Goal: Task Accomplishment & Management: Complete application form

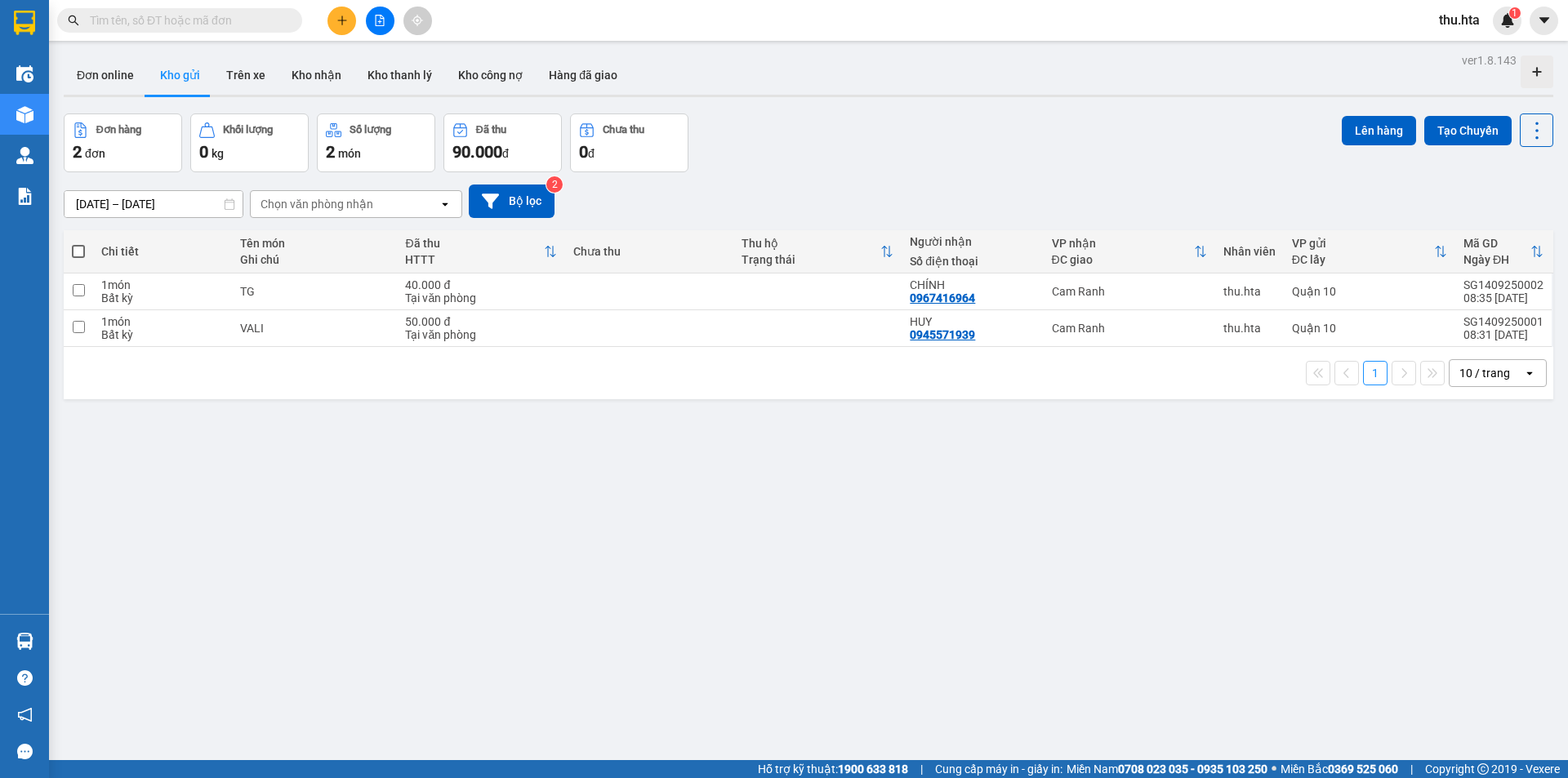
click at [1492, 378] on div "10 / trang" at bounding box center [1485, 373] width 51 height 16
drag, startPoint x: 1464, startPoint y: 555, endPoint x: 886, endPoint y: 418, distance: 594.0
click at [1463, 554] on span "100 / trang" at bounding box center [1478, 554] width 59 height 16
click at [338, 27] on button at bounding box center [342, 21] width 29 height 29
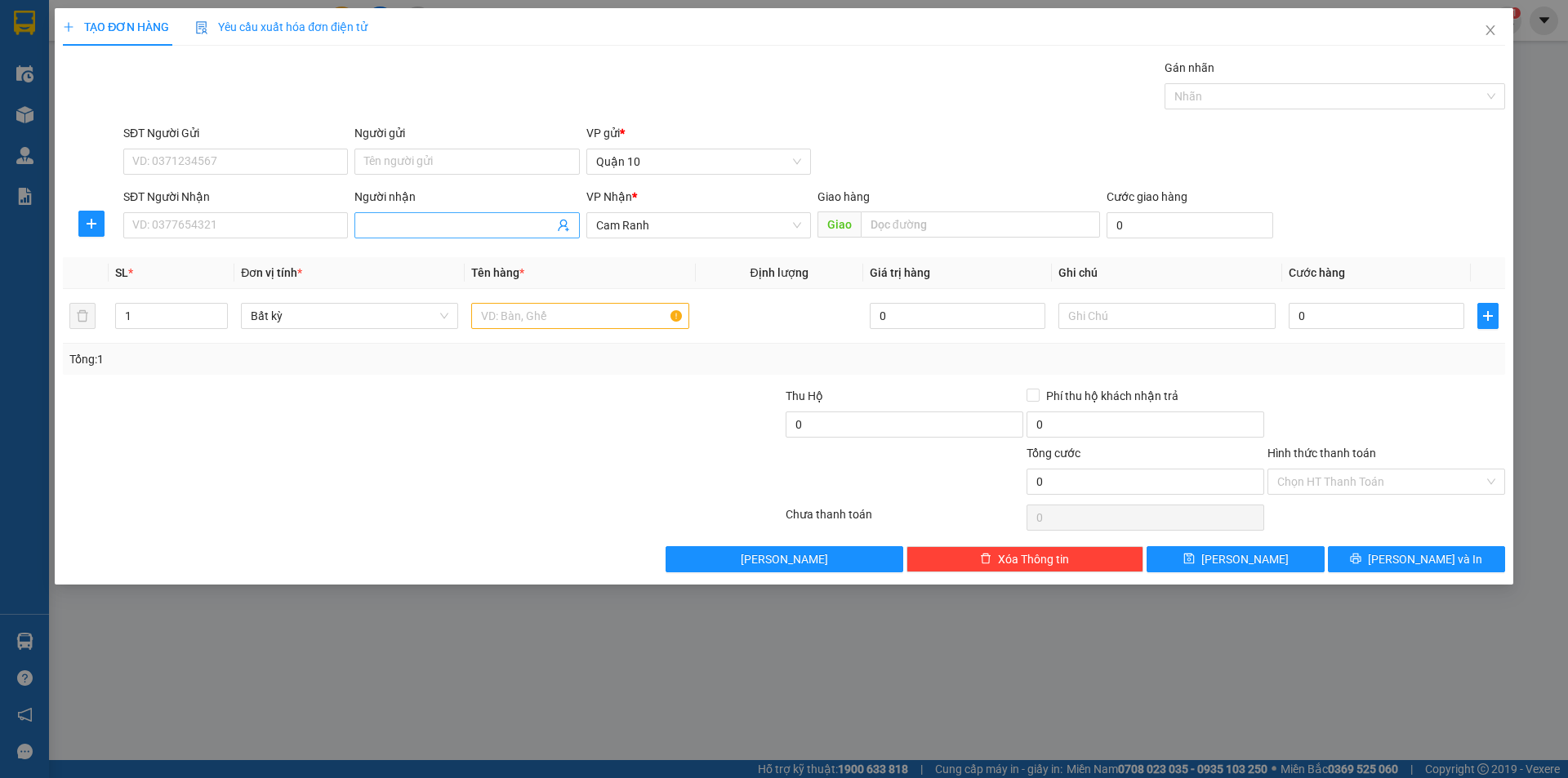
click at [404, 220] on input "Người nhận" at bounding box center [458, 226] width 188 height 18
type input "HÀ GÀ"
click at [458, 255] on div "HÀ GÀ - 0835486603" at bounding box center [467, 258] width 205 height 18
type input "0835486603"
type input "HÀ GÀ"
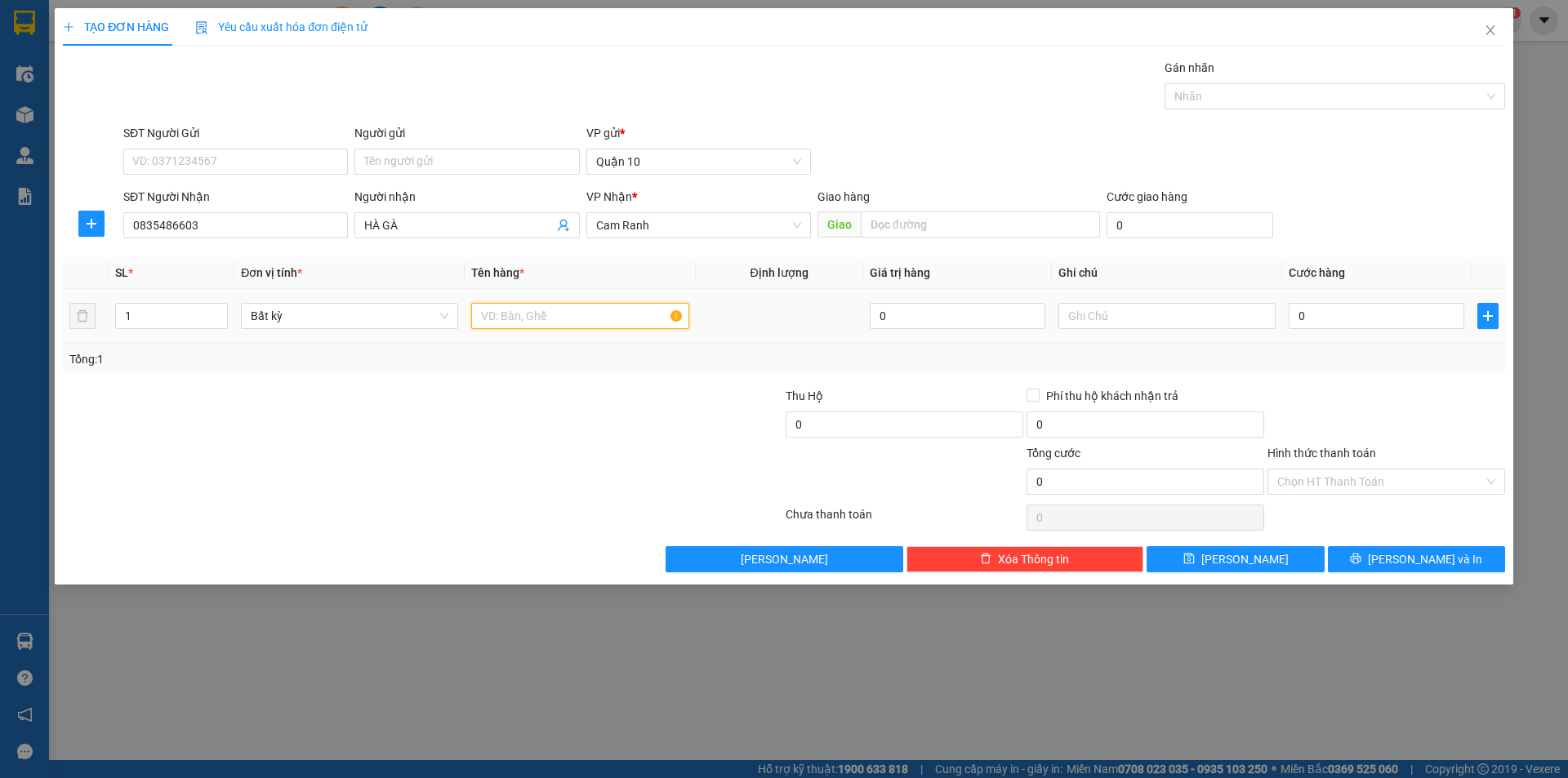
click at [564, 321] on input "text" at bounding box center [580, 315] width 217 height 26
type input "C"
type input "CỤC ĐEN"
click at [437, 337] on td "Bất kỳ" at bounding box center [350, 316] width 230 height 54
drag, startPoint x: 1332, startPoint y: 311, endPoint x: 1324, endPoint y: 320, distance: 12.0
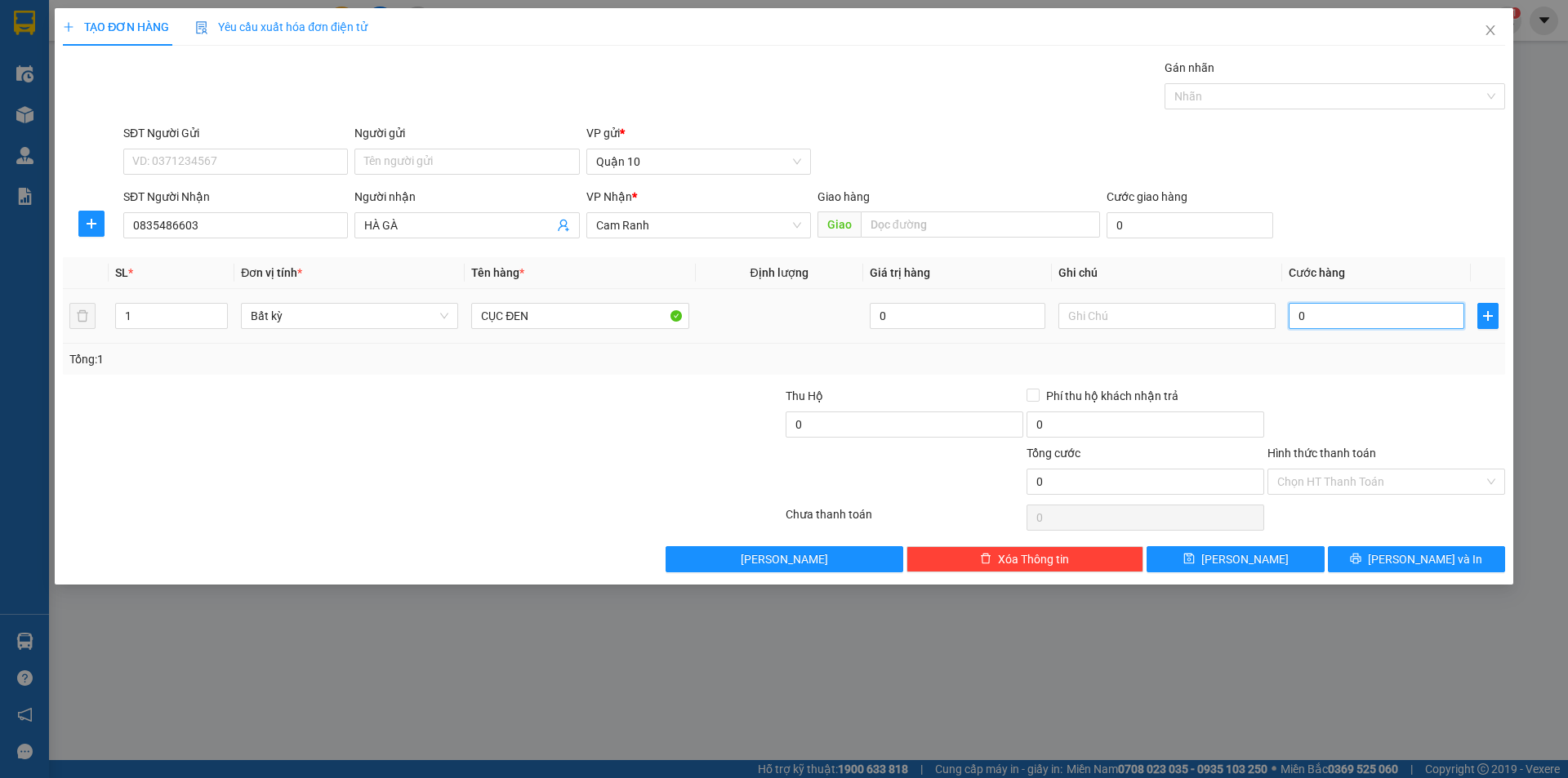
click at [1332, 311] on input "0" at bounding box center [1377, 315] width 176 height 26
type input "1"
type input "18"
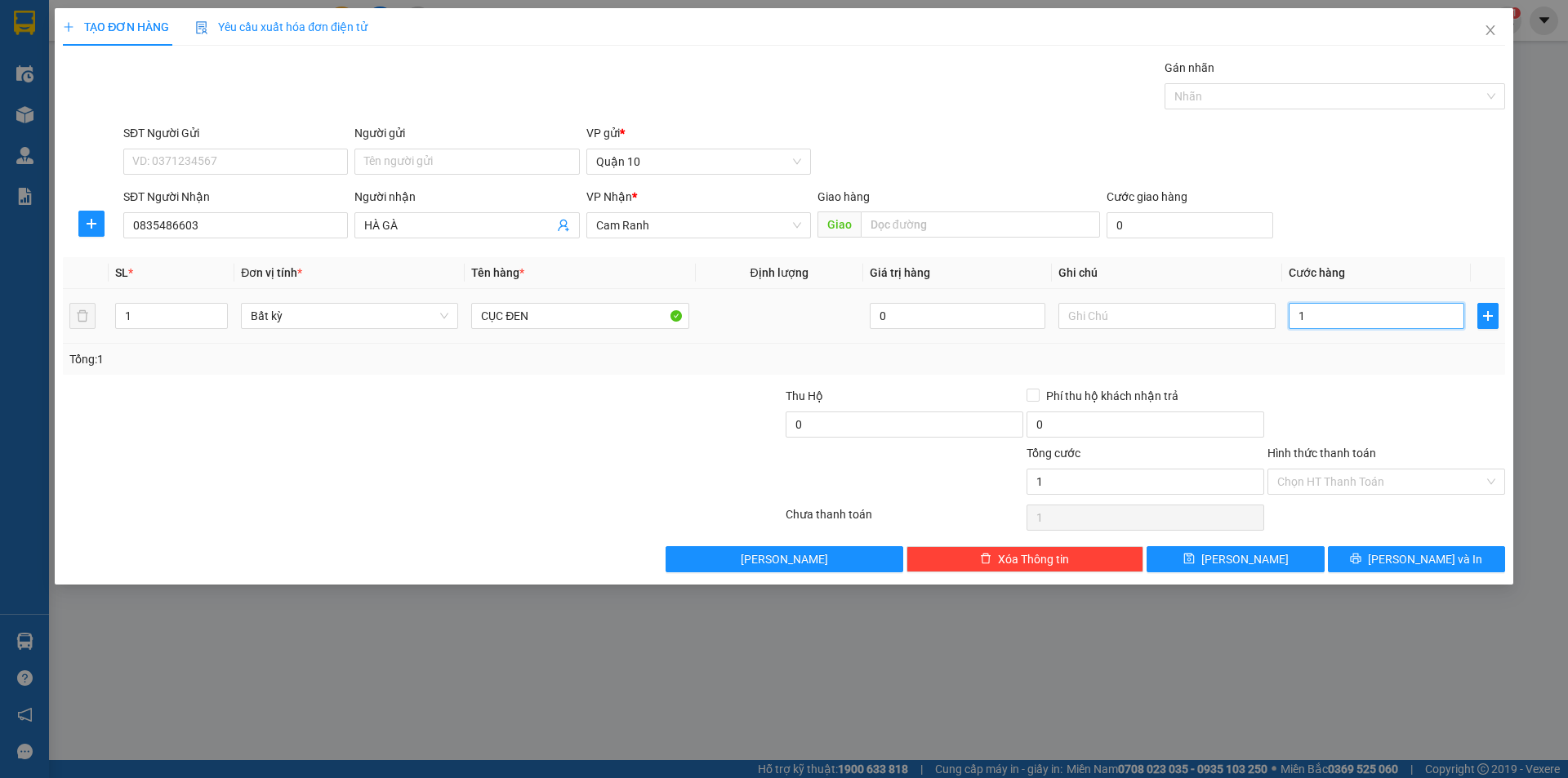
type input "18"
type input "180"
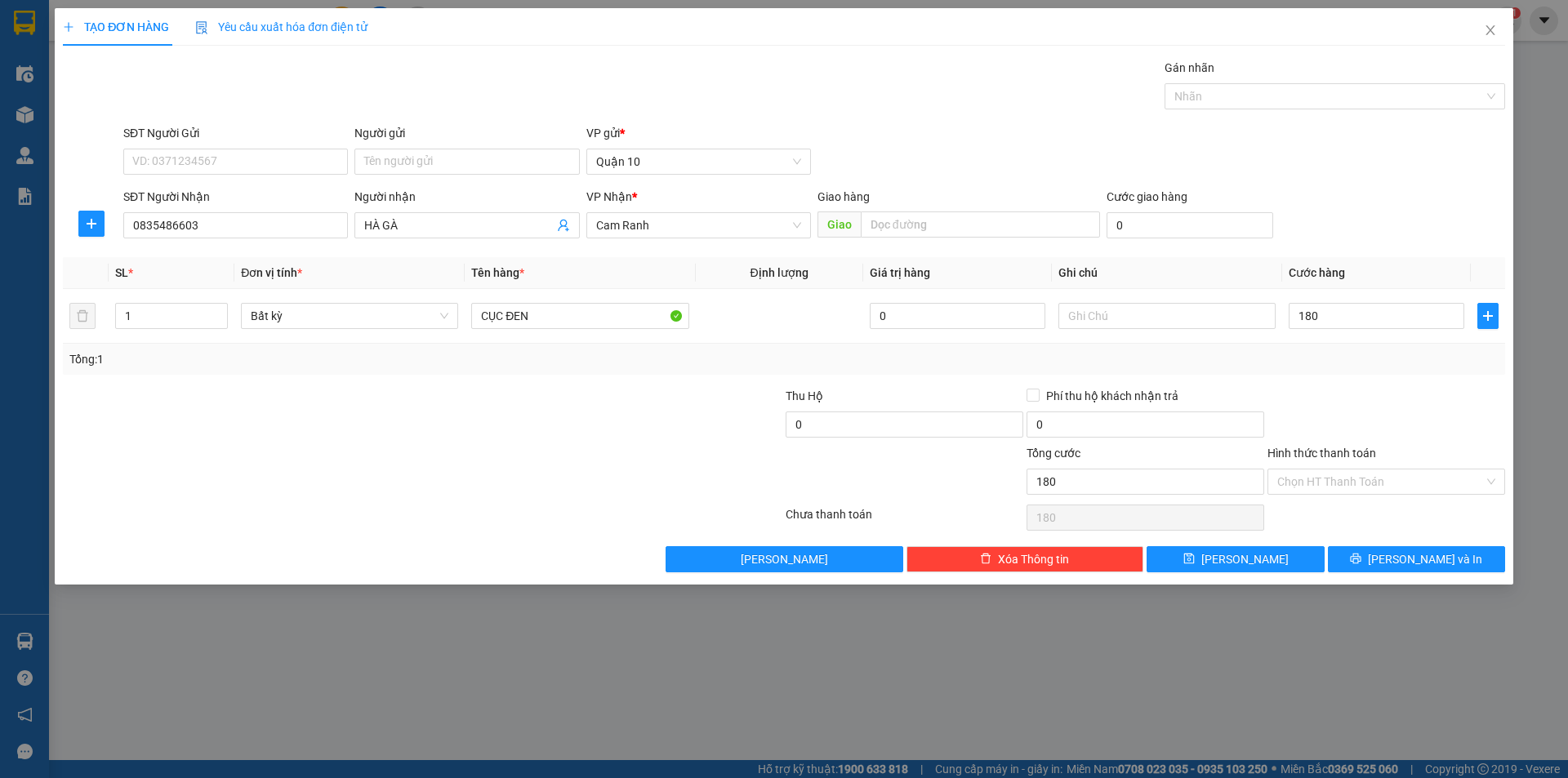
type input "180.000"
click at [1380, 412] on div at bounding box center [1386, 415] width 241 height 57
click at [1426, 566] on span "[PERSON_NAME] và In" at bounding box center [1425, 560] width 114 height 18
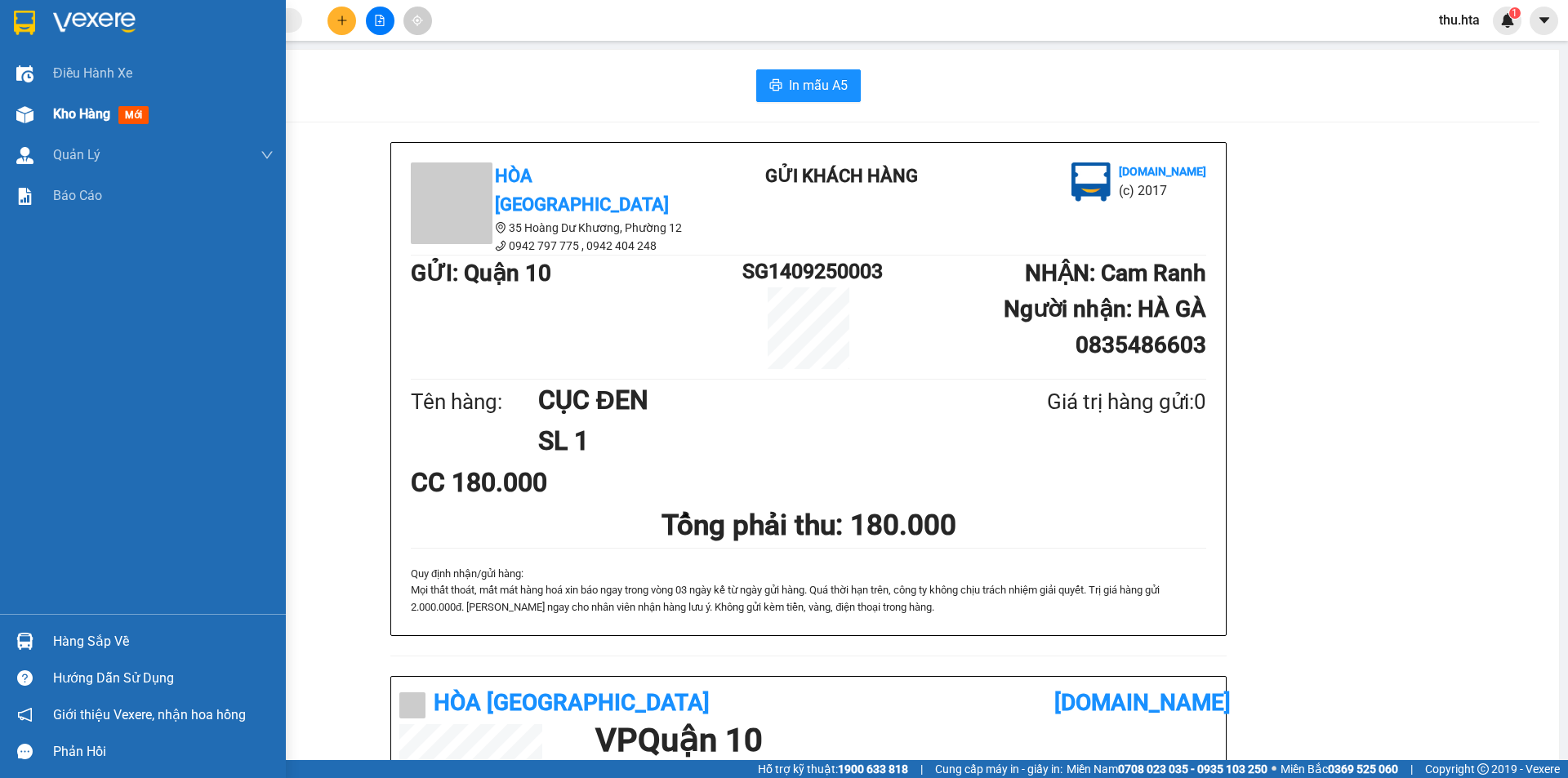
click at [35, 106] on div at bounding box center [25, 115] width 29 height 29
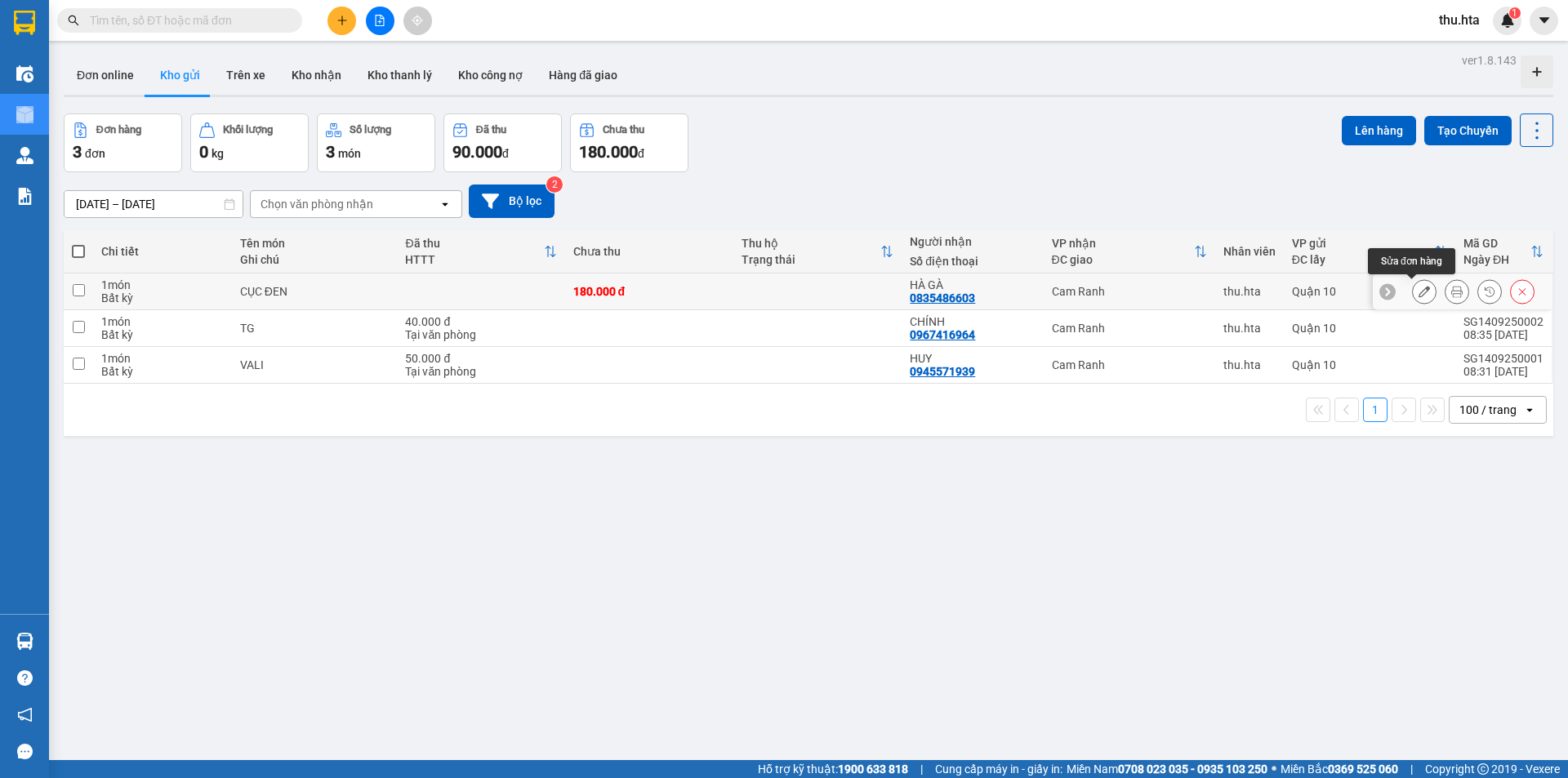
click at [1419, 291] on icon at bounding box center [1424, 292] width 12 height 12
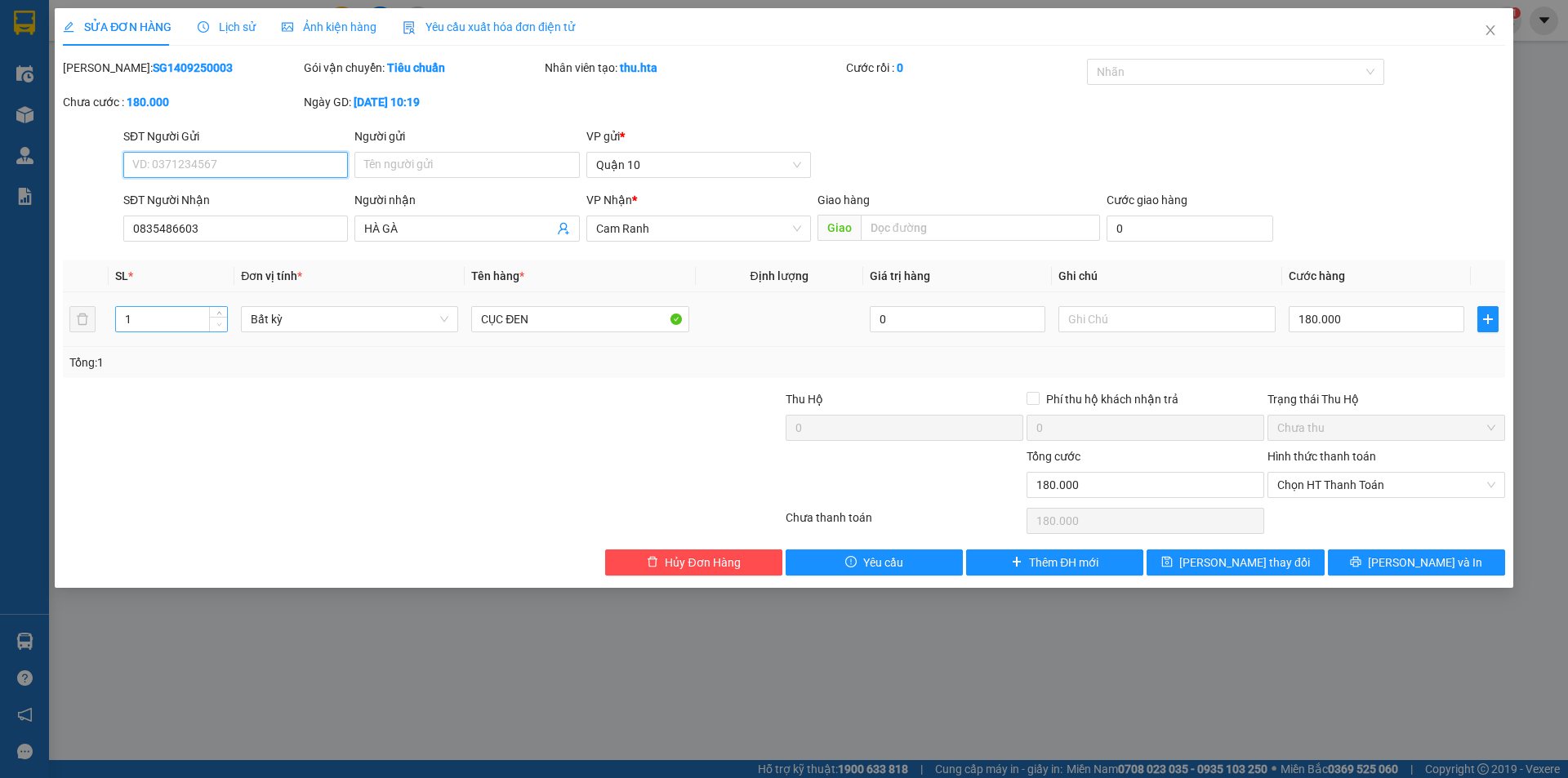
click at [212, 319] on span "Decrease Value" at bounding box center [218, 324] width 18 height 14
click at [220, 314] on icon "up" at bounding box center [218, 315] width 5 height 4
type input "3"
click at [220, 312] on icon "up" at bounding box center [219, 315] width 5 height 5
click at [1406, 388] on div "Total Paid Fee 0 Total UnPaid Fee 180.000 Cash Collection Total Fee Mã ĐH: SG14…" at bounding box center [784, 317] width 1442 height 517
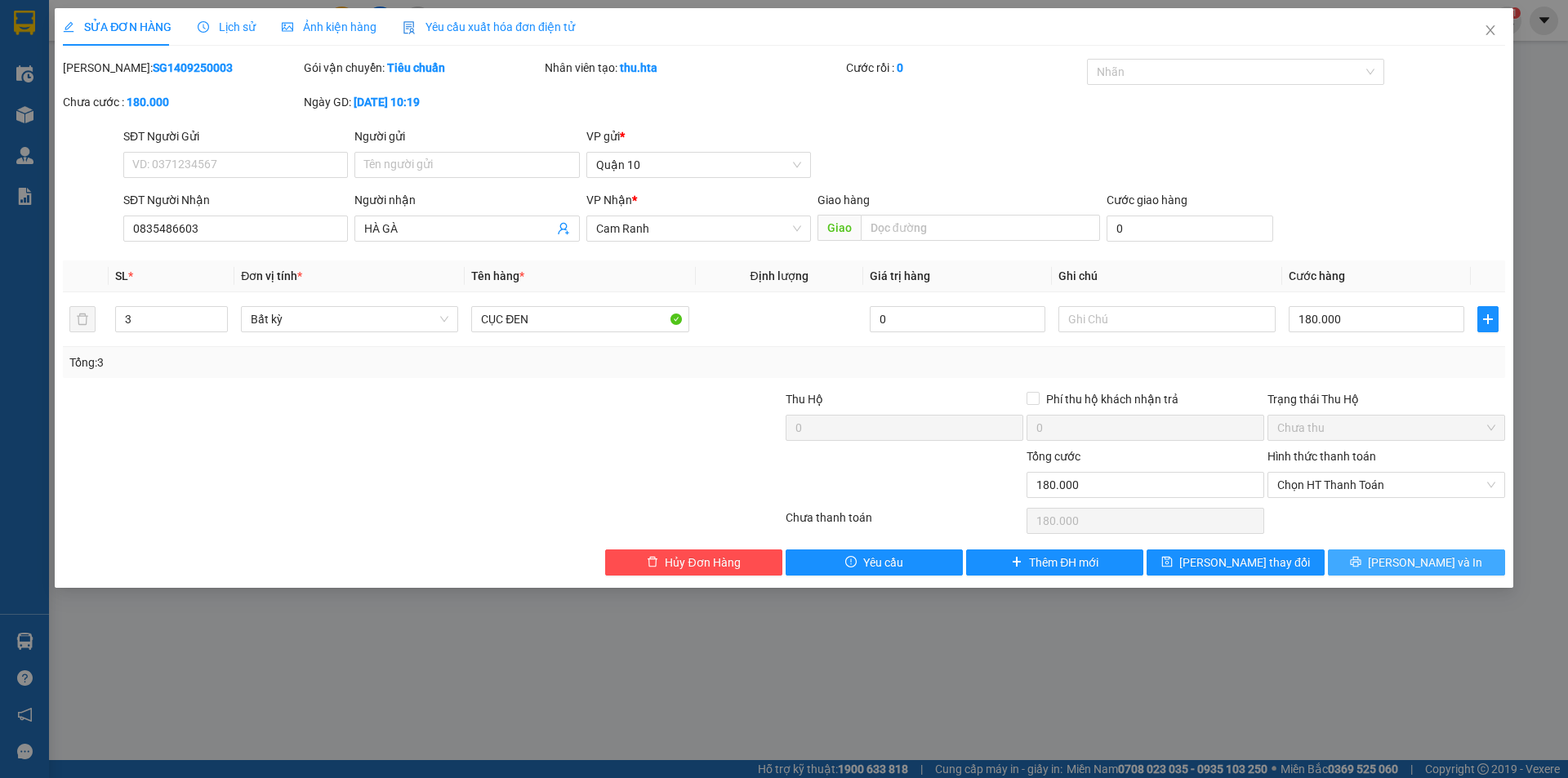
drag, startPoint x: 1463, startPoint y: 568, endPoint x: 1480, endPoint y: 574, distance: 18.0
click at [1466, 568] on button "[PERSON_NAME] và In" at bounding box center [1417, 562] width 178 height 26
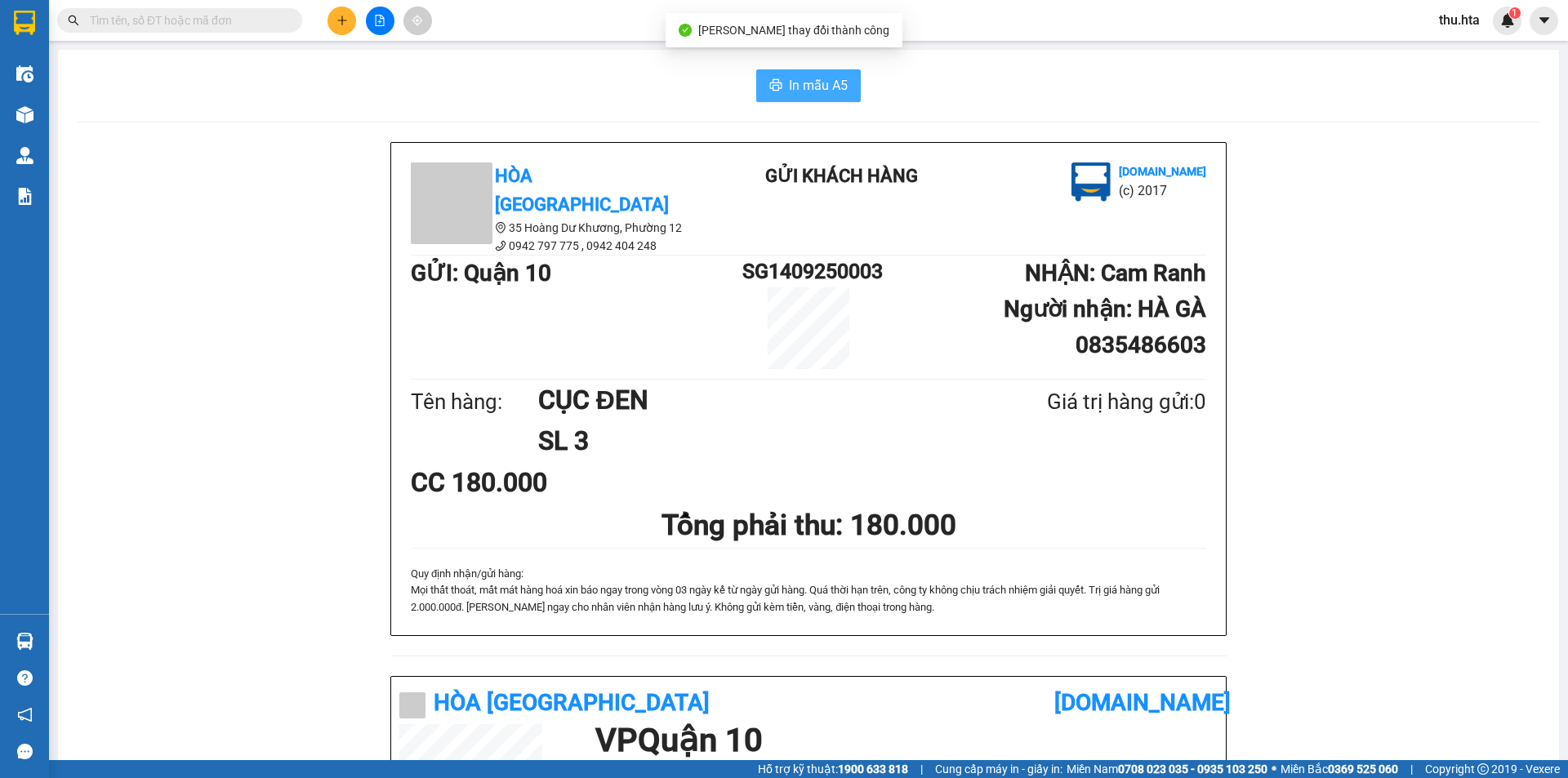
click at [769, 93] on span "printer" at bounding box center [775, 86] width 13 height 15
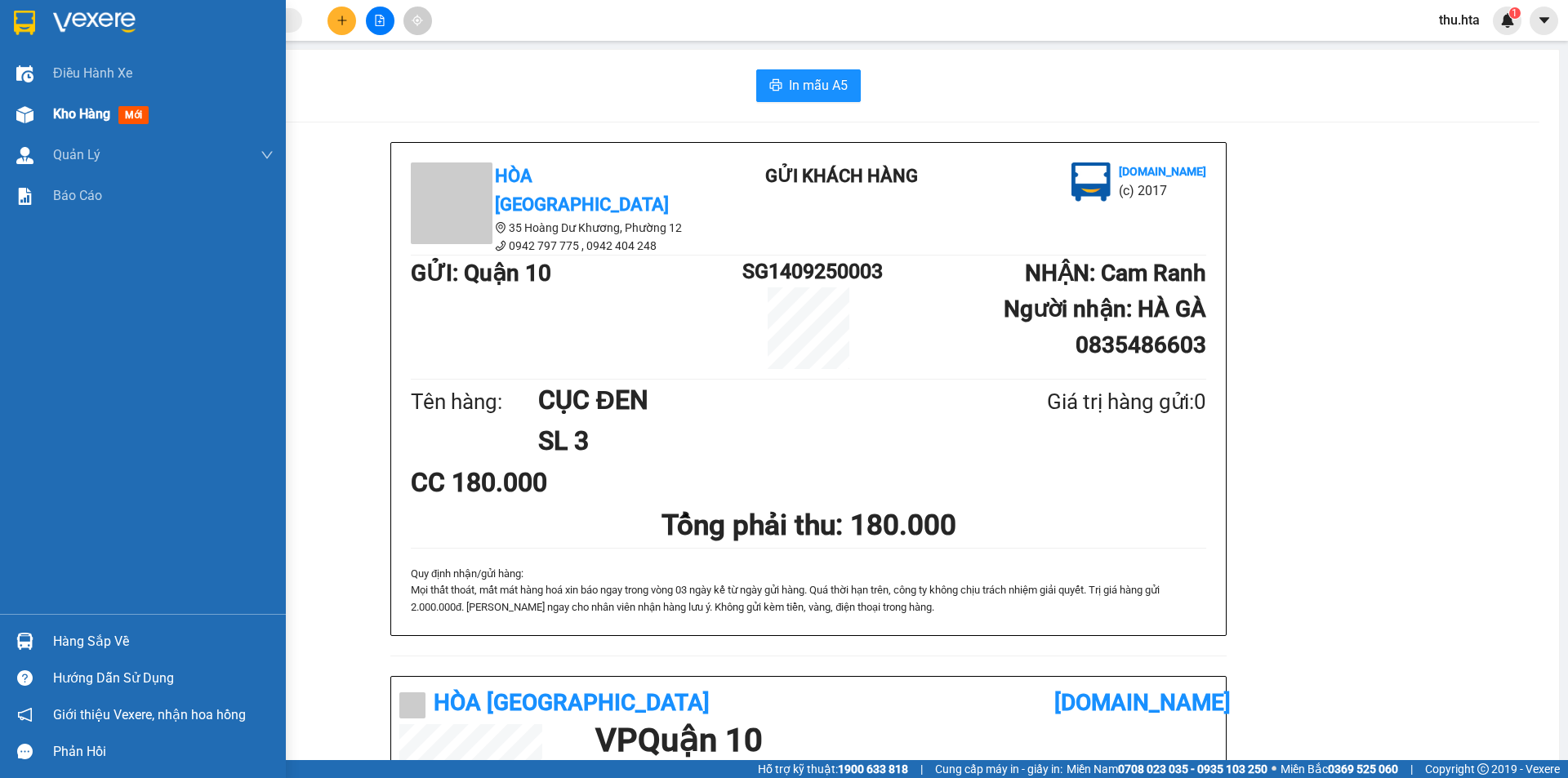
click at [52, 114] on div "Kho hàng mới" at bounding box center [143, 114] width 286 height 41
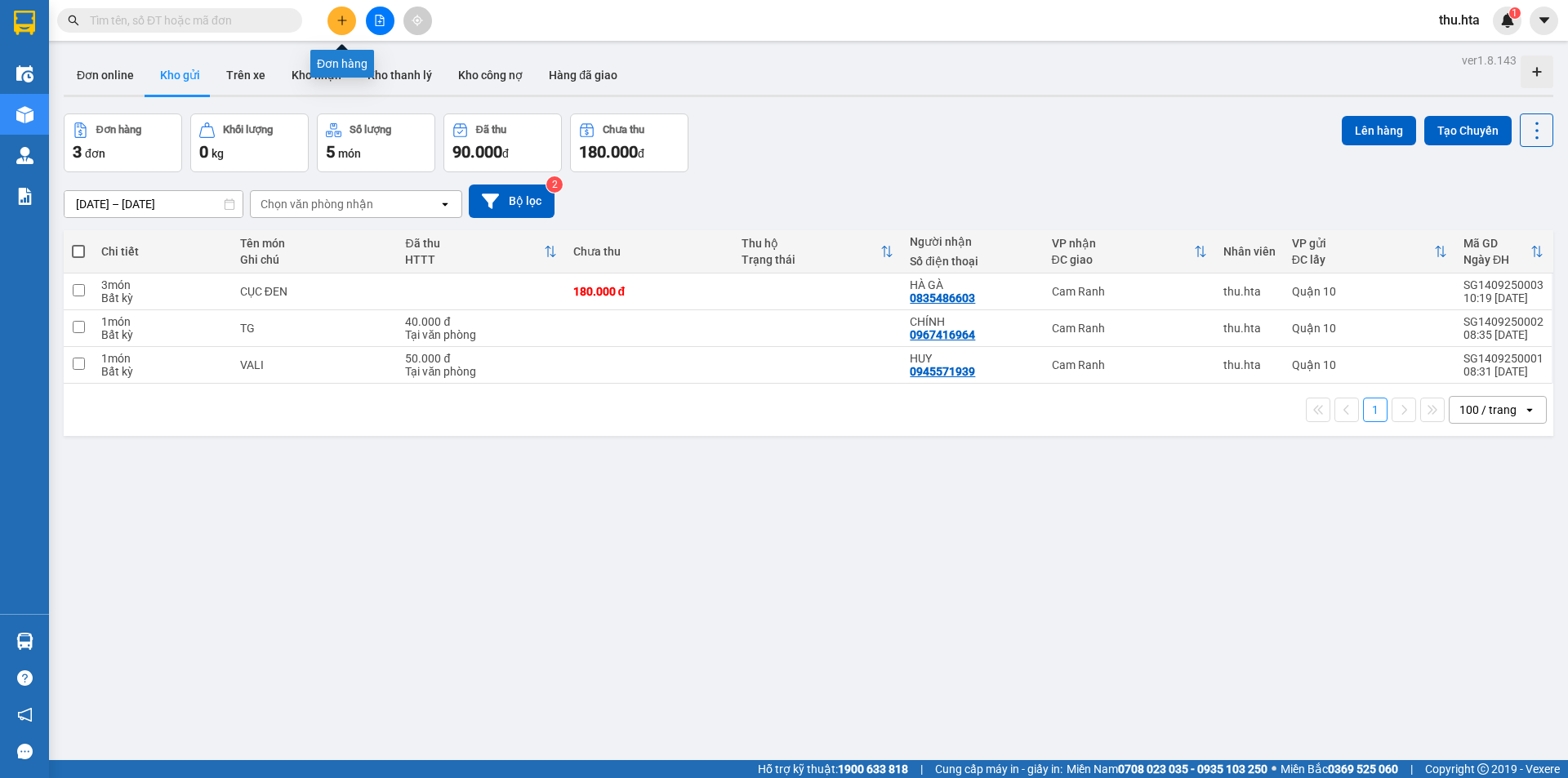
click at [341, 23] on icon "plus" at bounding box center [341, 20] width 12 height 12
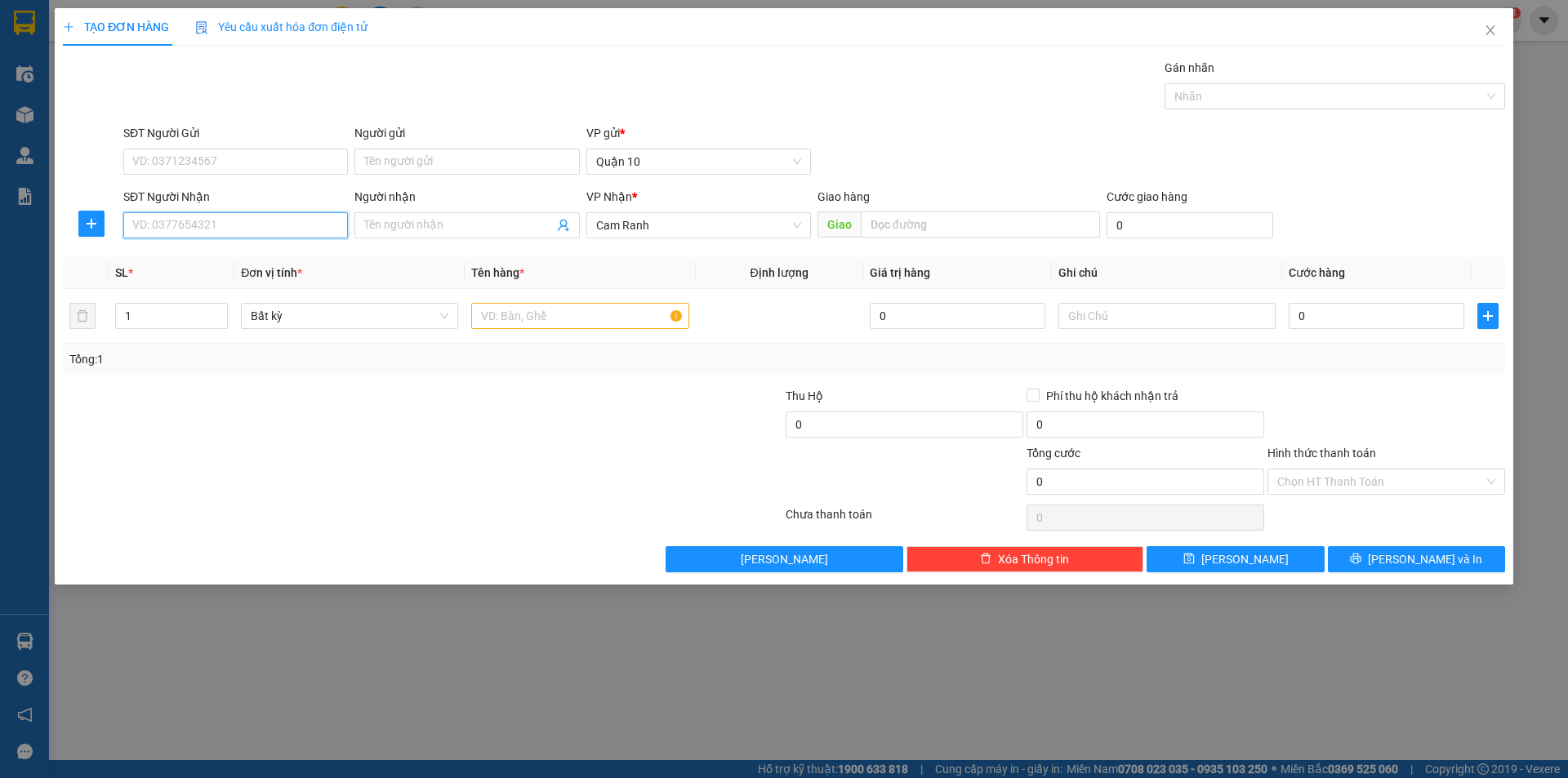
click at [178, 217] on input "SĐT Người Nhận" at bounding box center [236, 225] width 225 height 26
click at [231, 261] on div "0937366045 - LOAN" at bounding box center [236, 258] width 205 height 18
type input "0937366045"
type input "LOAN"
type input "50.000"
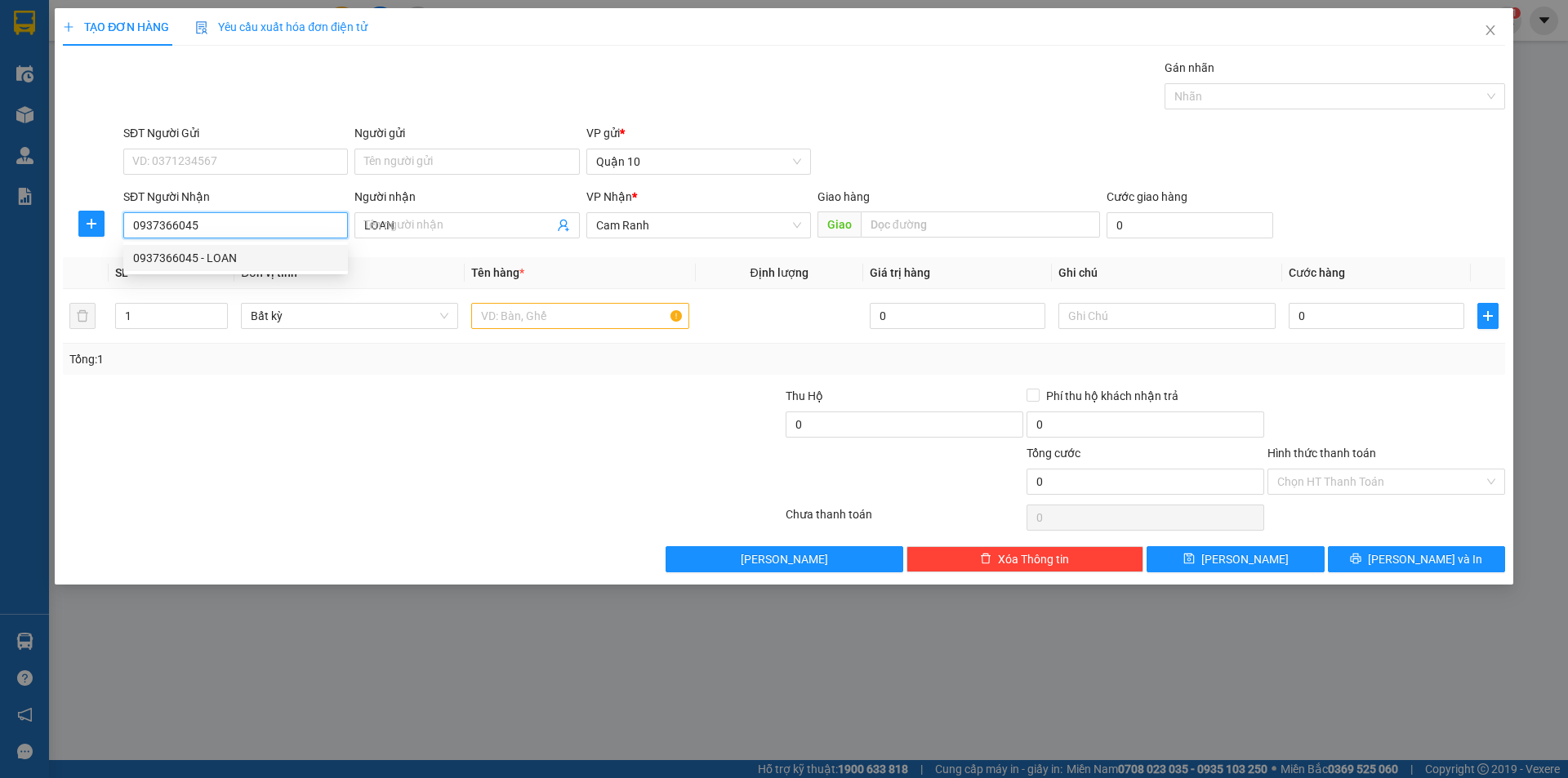
type input "50.000"
type input "0937366045"
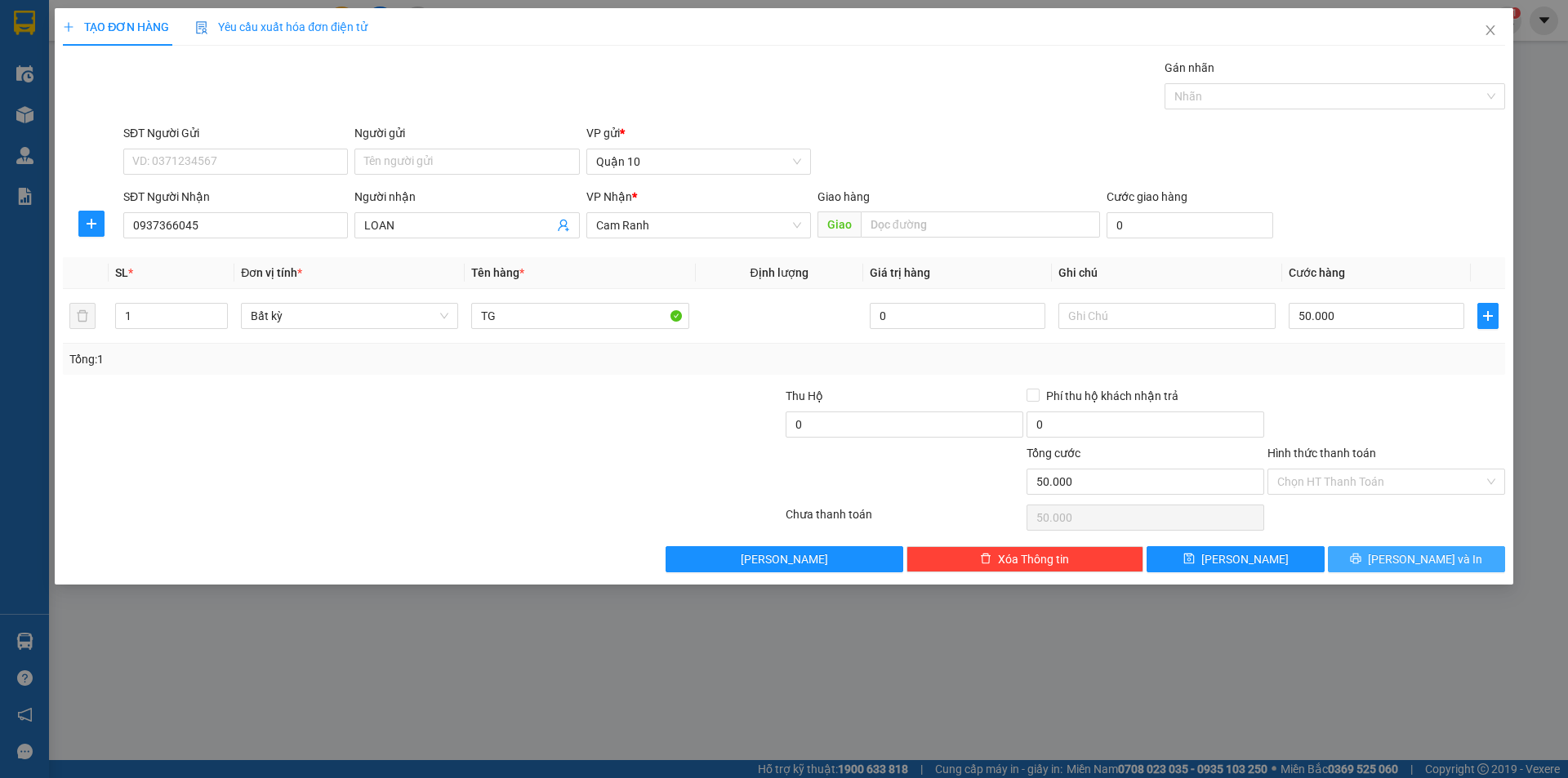
drag, startPoint x: 1429, startPoint y: 562, endPoint x: 846, endPoint y: 357, distance: 618.0
click at [1428, 562] on span "[PERSON_NAME] và In" at bounding box center [1425, 560] width 114 height 18
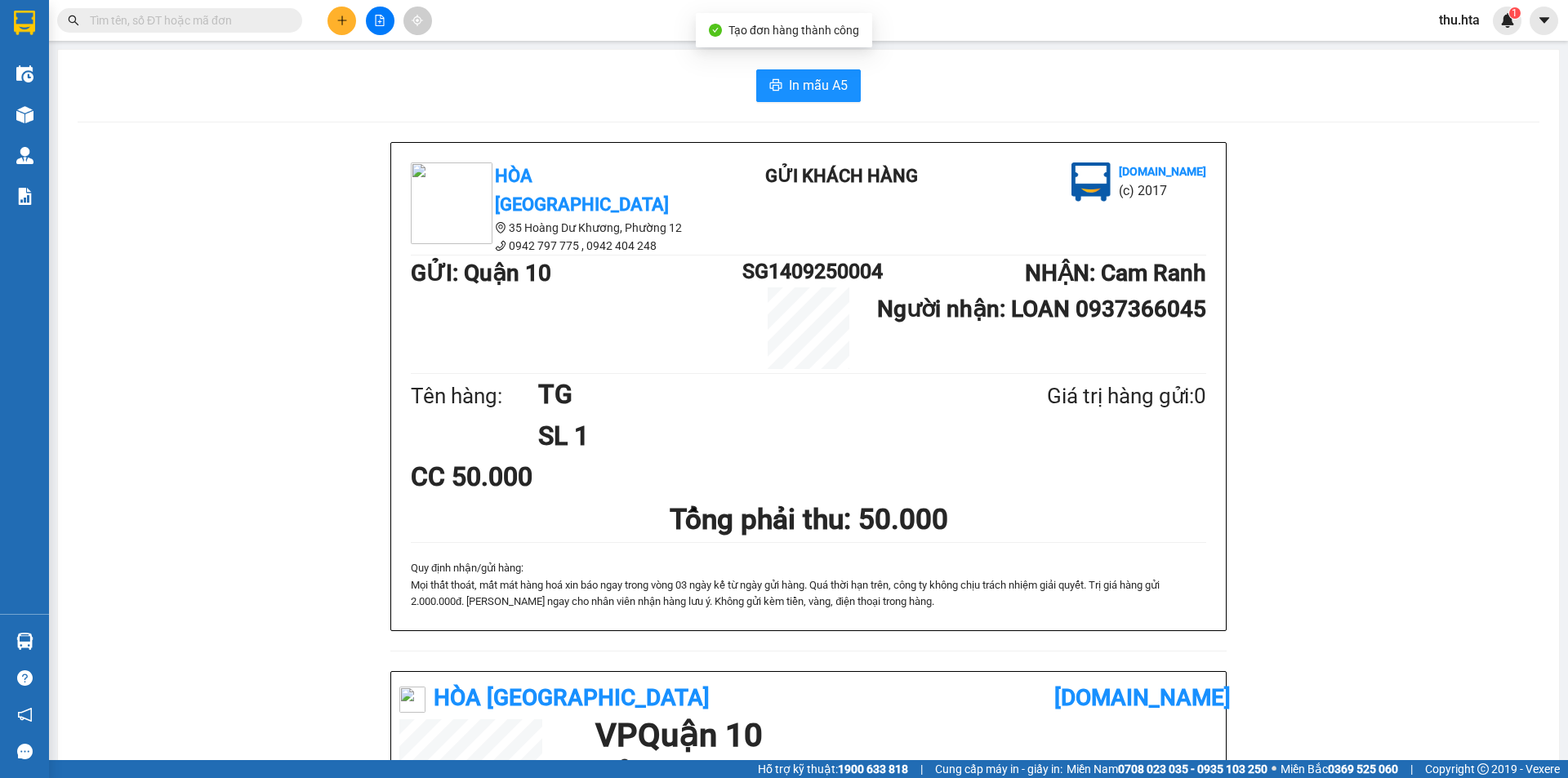
click at [859, 95] on div "In mẫu A5" at bounding box center [809, 86] width 1462 height 33
click at [820, 82] on span "In mẫu A5" at bounding box center [818, 85] width 59 height 21
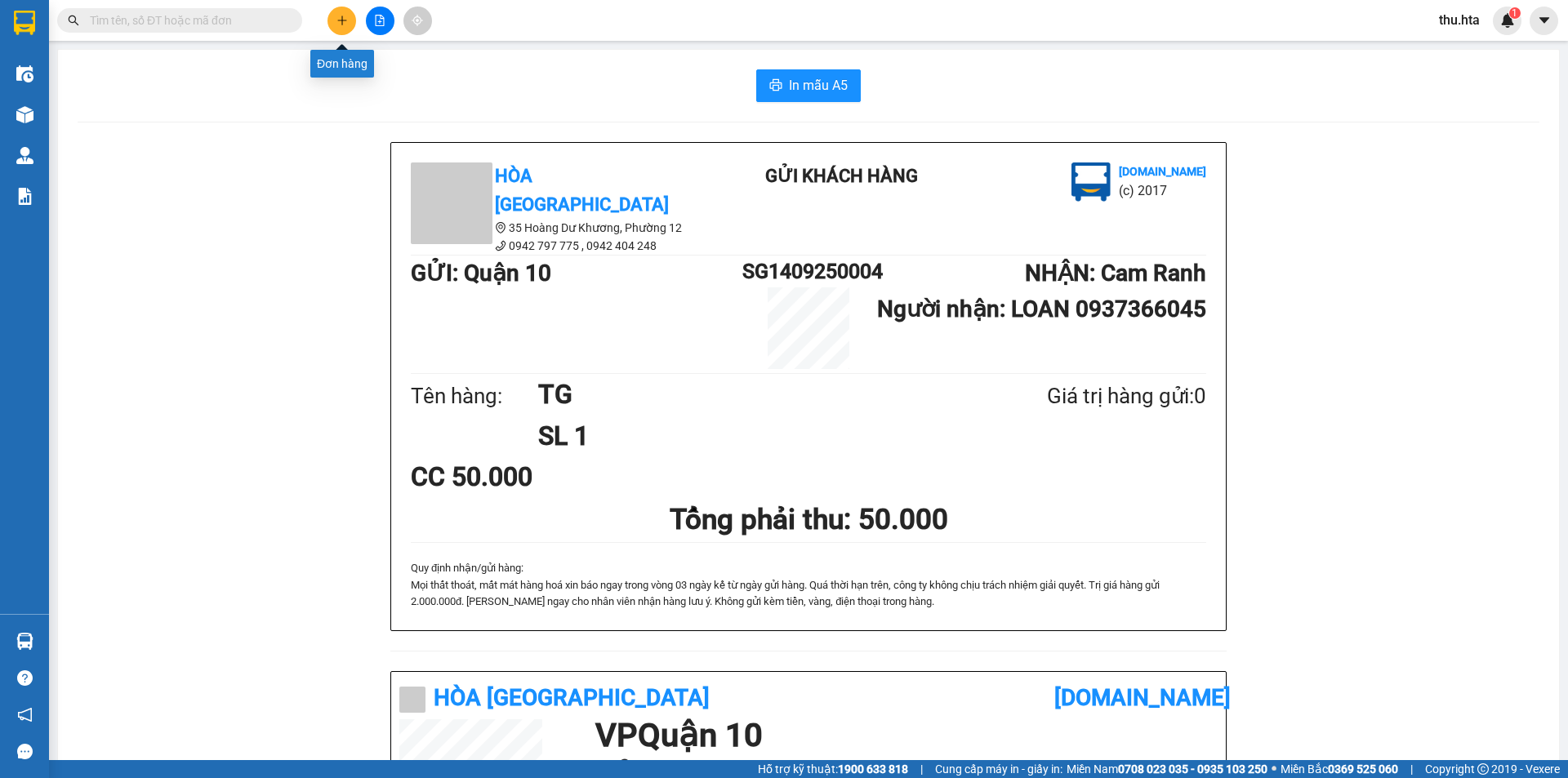
click at [337, 21] on icon "plus" at bounding box center [341, 20] width 12 height 12
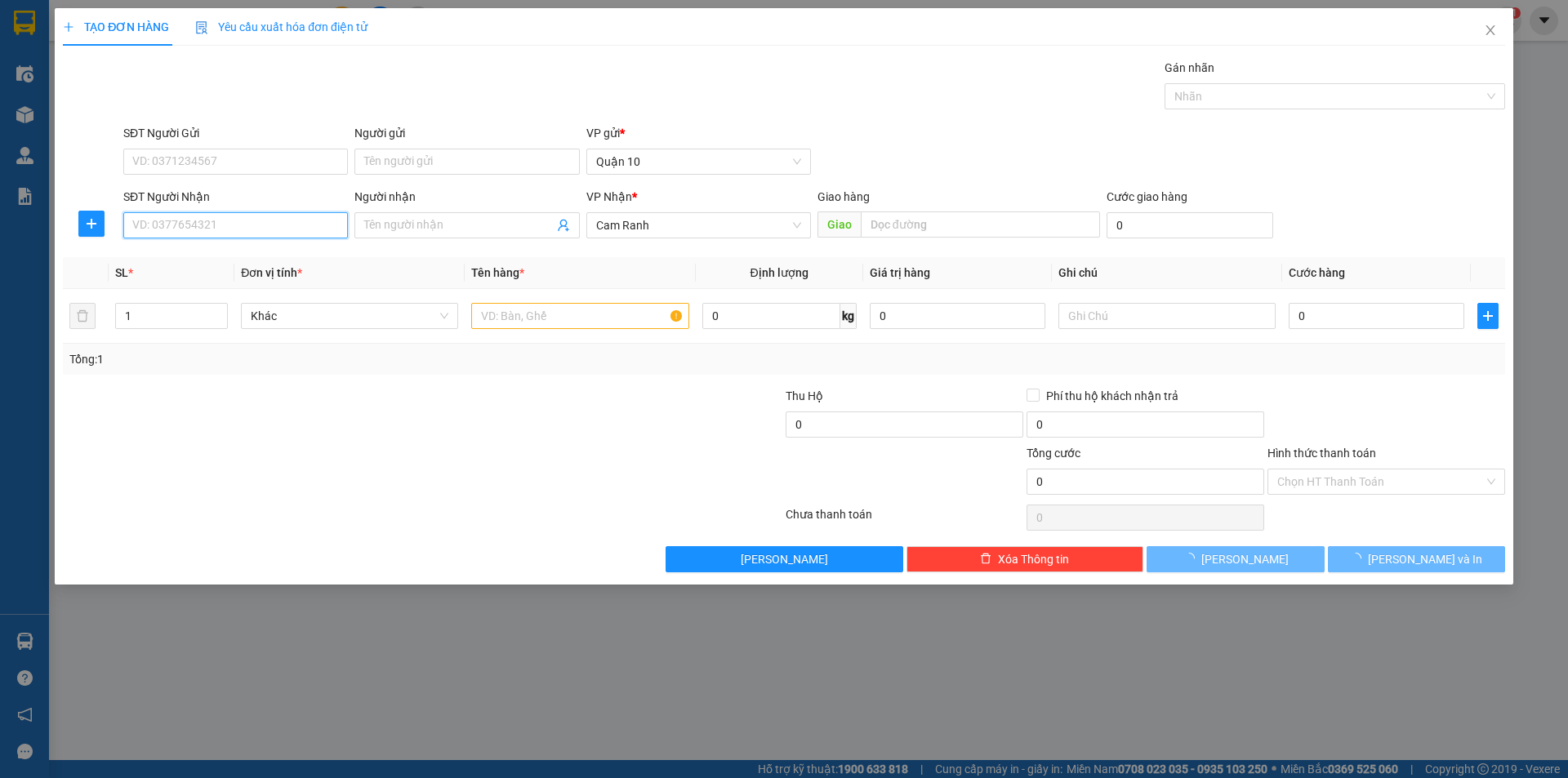
click at [208, 235] on input "SĐT Người Nhận" at bounding box center [236, 225] width 225 height 26
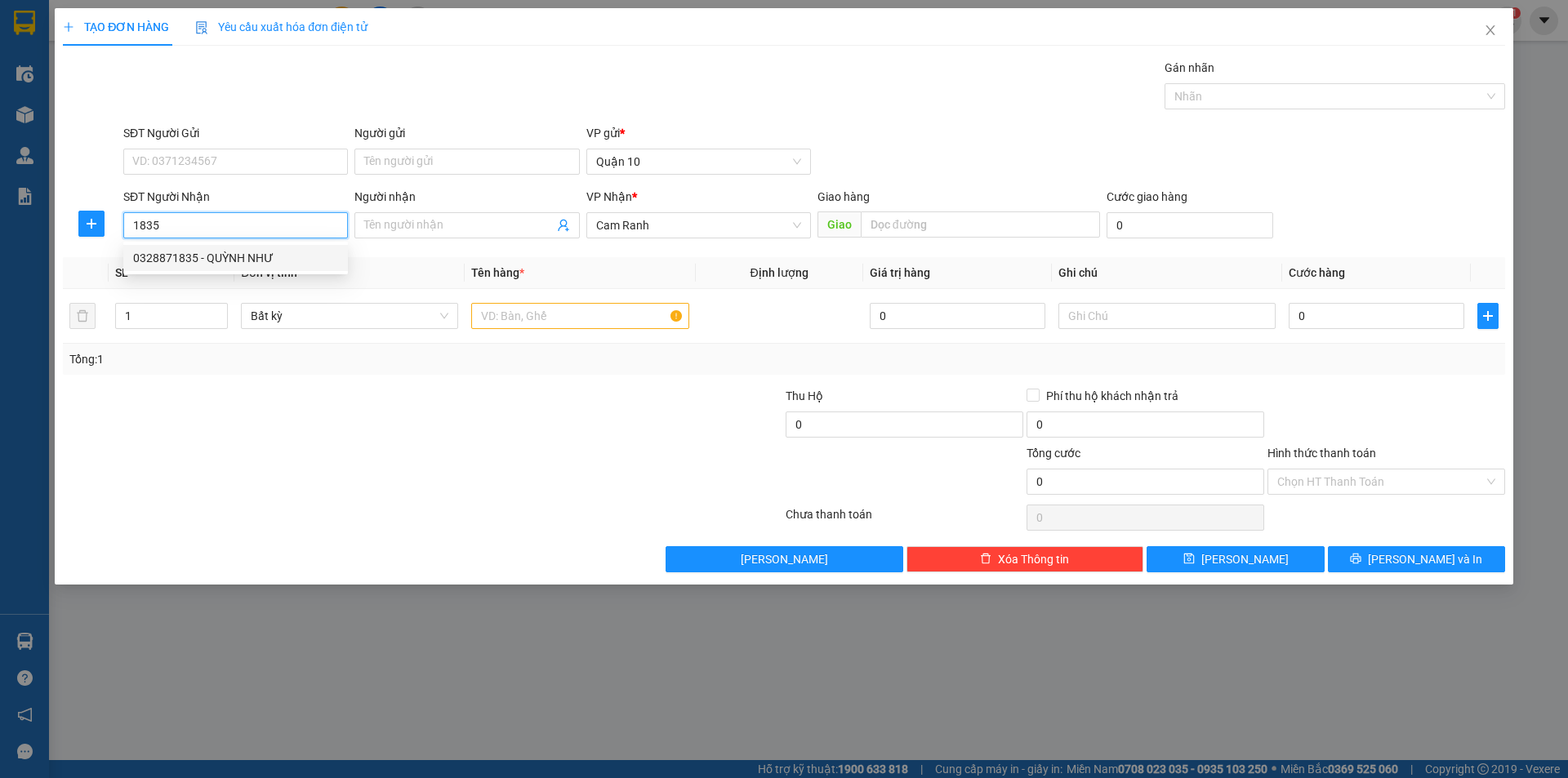
drag, startPoint x: 222, startPoint y: 251, endPoint x: 236, endPoint y: 253, distance: 14.1
click at [223, 251] on div "0328871835 - QUỲNH NHƯ" at bounding box center [236, 258] width 205 height 18
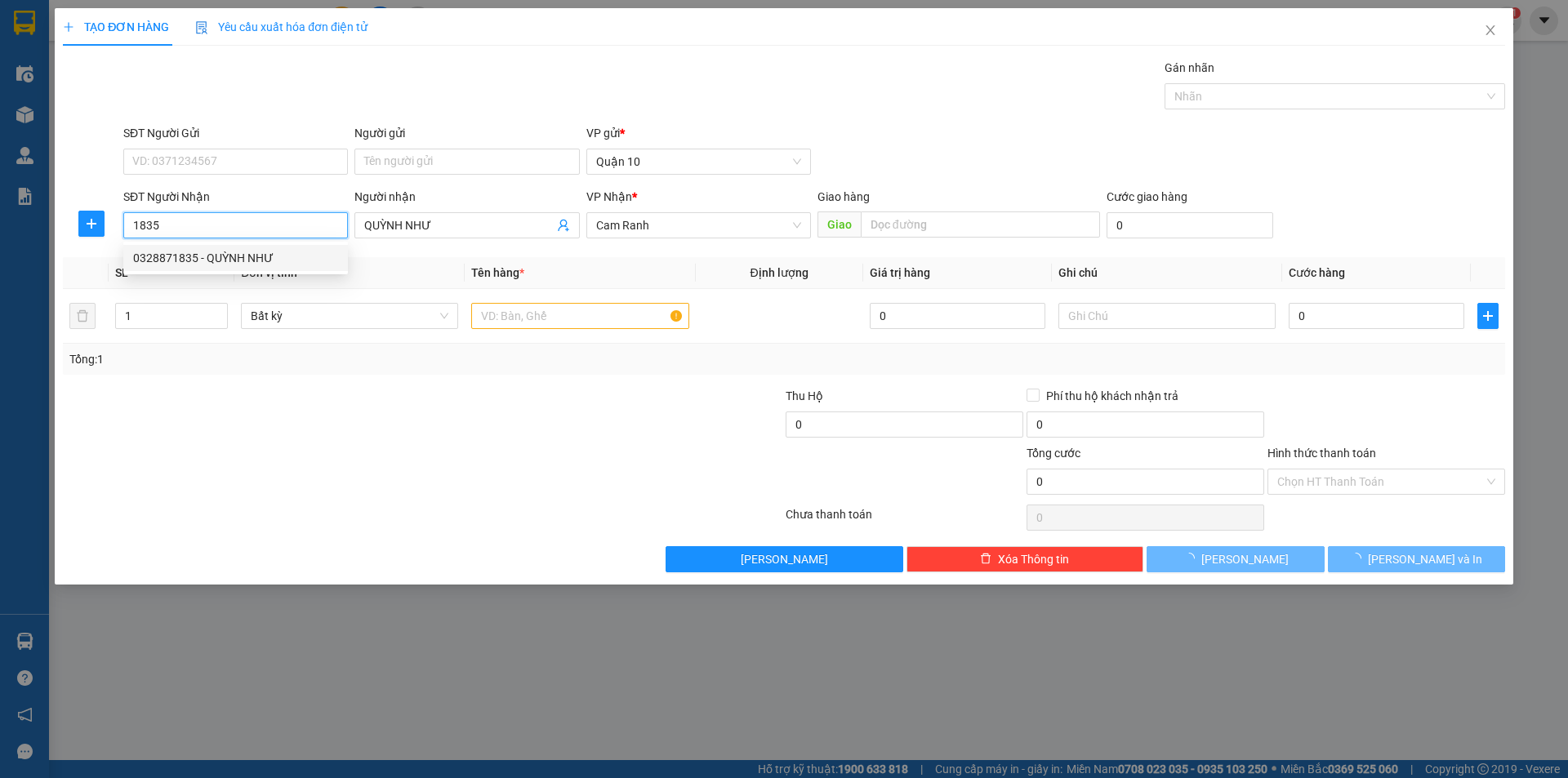
type input "0328871835"
type input "QUỲNH NHƯ"
type input "30.000"
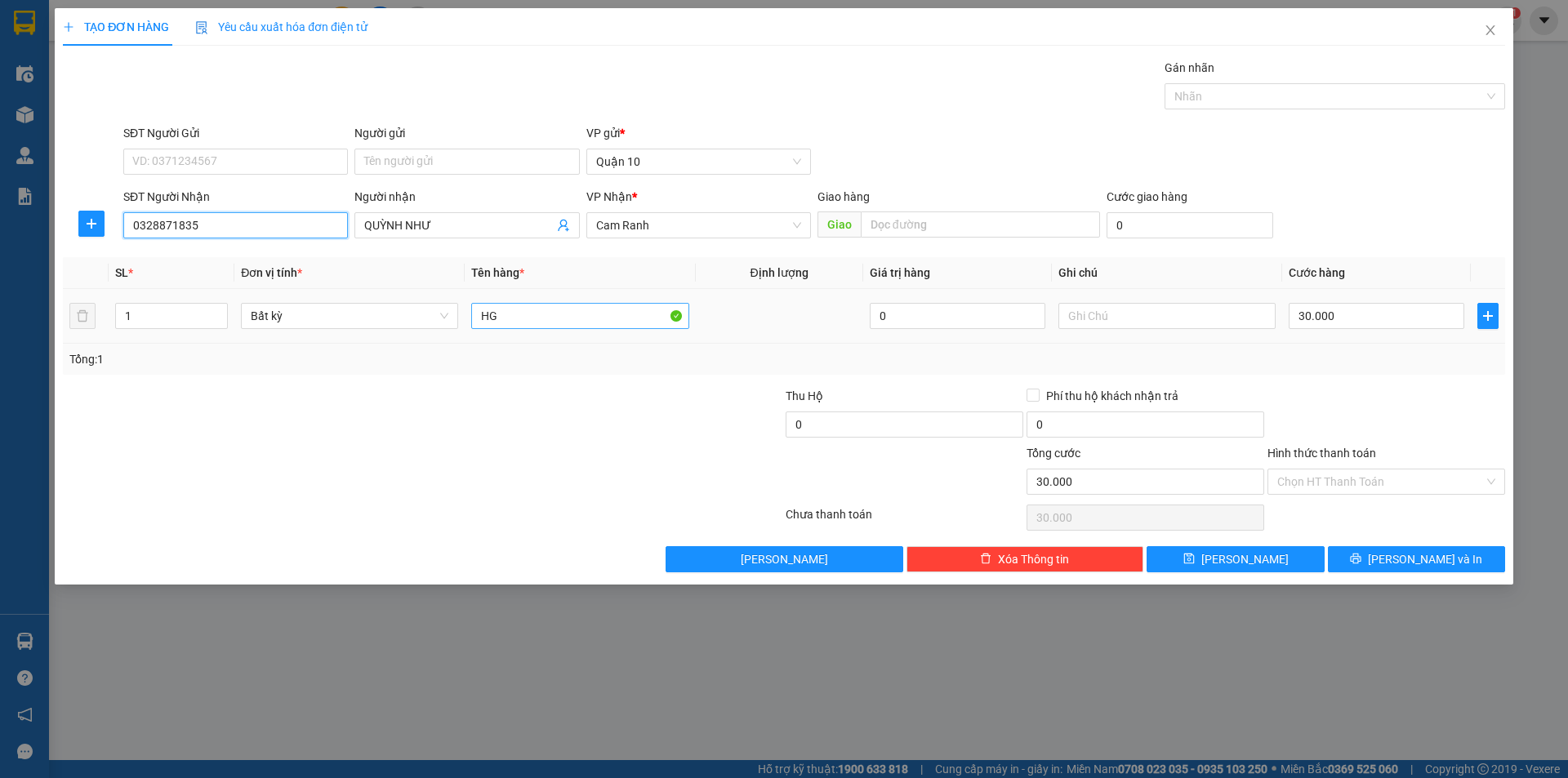
type input "0328871835"
drag, startPoint x: 591, startPoint y: 328, endPoint x: 590, endPoint y: 320, distance: 8.1
click at [591, 322] on input "HG" at bounding box center [580, 315] width 217 height 26
drag, startPoint x: 583, startPoint y: 322, endPoint x: 572, endPoint y: 327, distance: 12.1
click at [575, 327] on input "HG" at bounding box center [580, 315] width 217 height 26
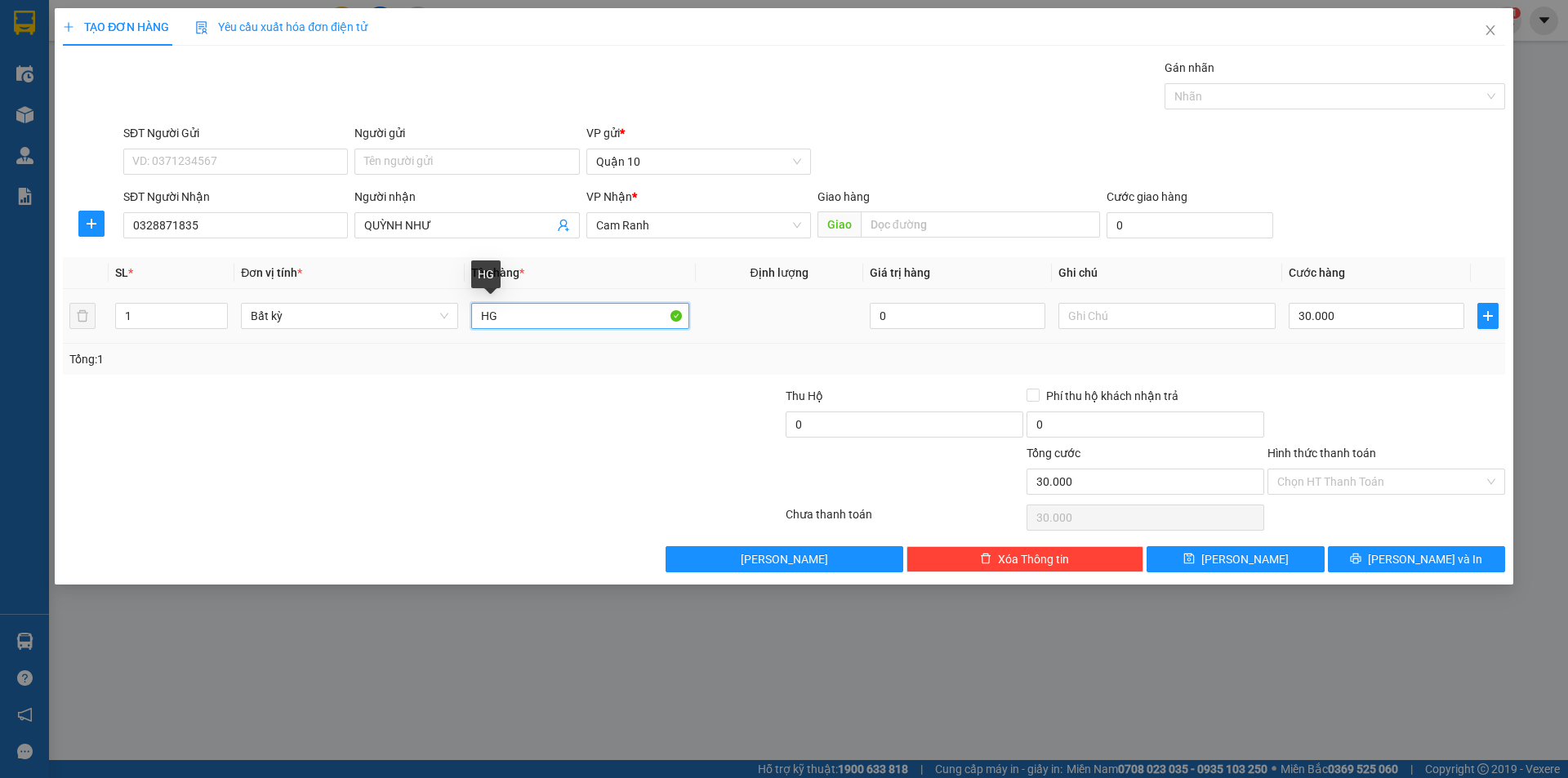
click at [572, 327] on input "HG" at bounding box center [580, 315] width 217 height 26
drag, startPoint x: 561, startPoint y: 274, endPoint x: 525, endPoint y: 328, distance: 64.9
click at [552, 295] on table "SL * Đơn vị tính * Tên hàng * Định lượng Giá trị hàng Ghi chú Cước hàng 1 Bất k…" at bounding box center [784, 301] width 1442 height 87
click at [523, 305] on input "HG" at bounding box center [580, 315] width 217 height 26
click at [521, 311] on input "HG" at bounding box center [580, 315] width 217 height 26
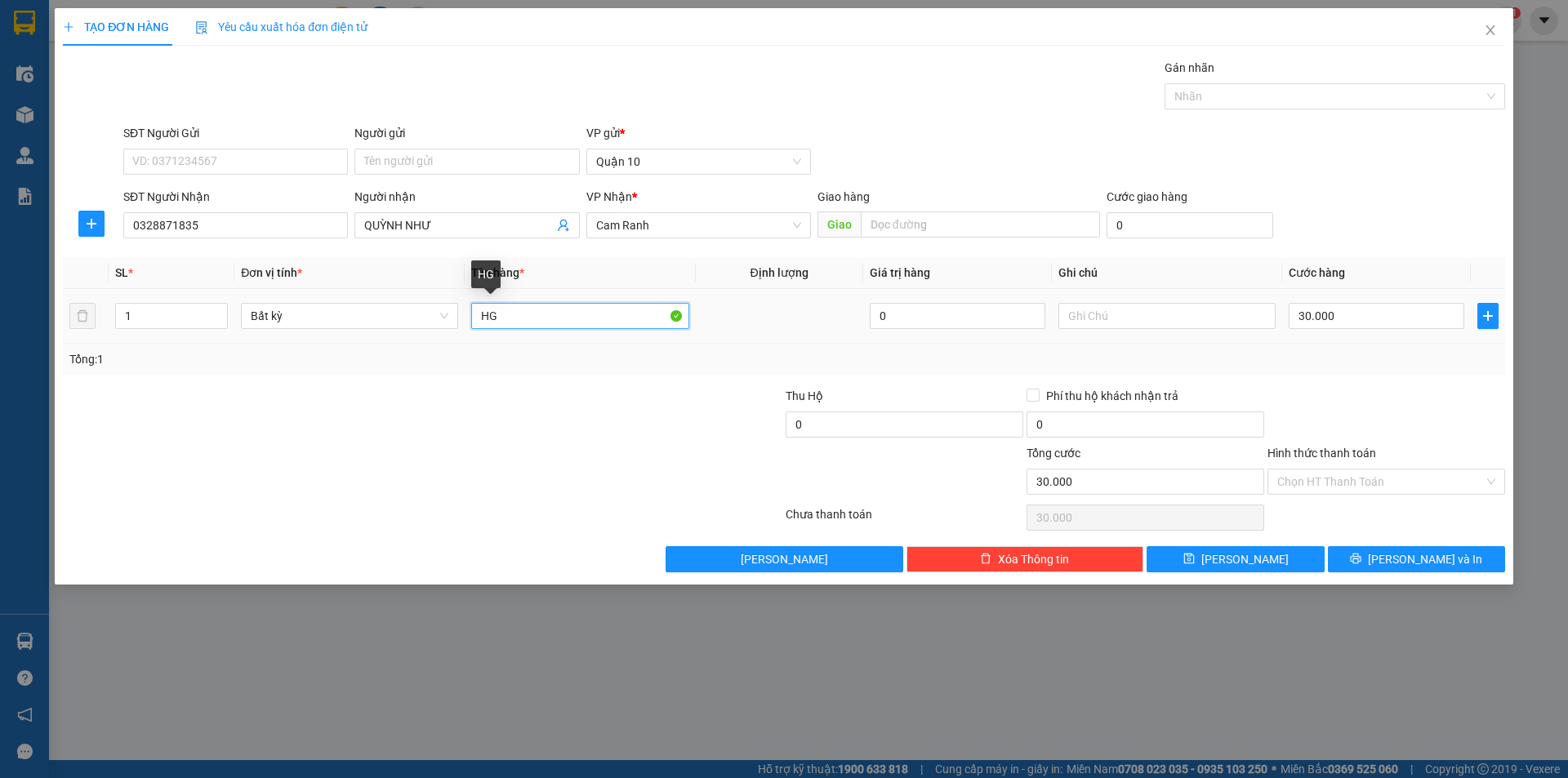
click at [521, 312] on input "HG" at bounding box center [580, 315] width 217 height 26
click at [515, 318] on input "HGTG" at bounding box center [580, 315] width 217 height 26
click at [516, 317] on input "HGTG" at bounding box center [580, 315] width 217 height 26
type input "G"
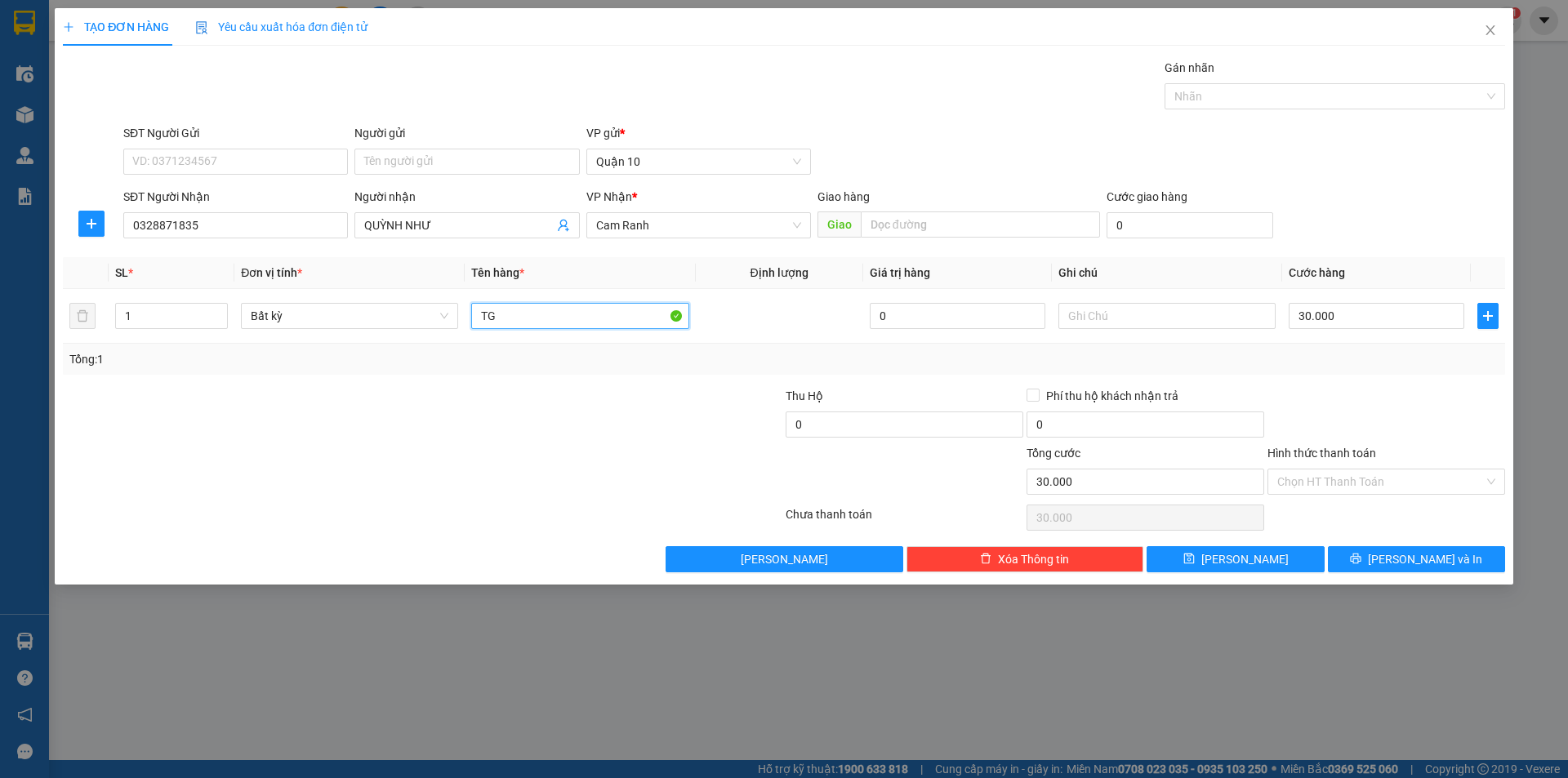
type input "TG"
click at [1442, 541] on div "Transit Pickup Surcharge Ids Transit Deliver Surcharge Ids Transit Deliver Surc…" at bounding box center [784, 315] width 1442 height 514
click at [1449, 552] on button "[PERSON_NAME] và In" at bounding box center [1417, 559] width 178 height 26
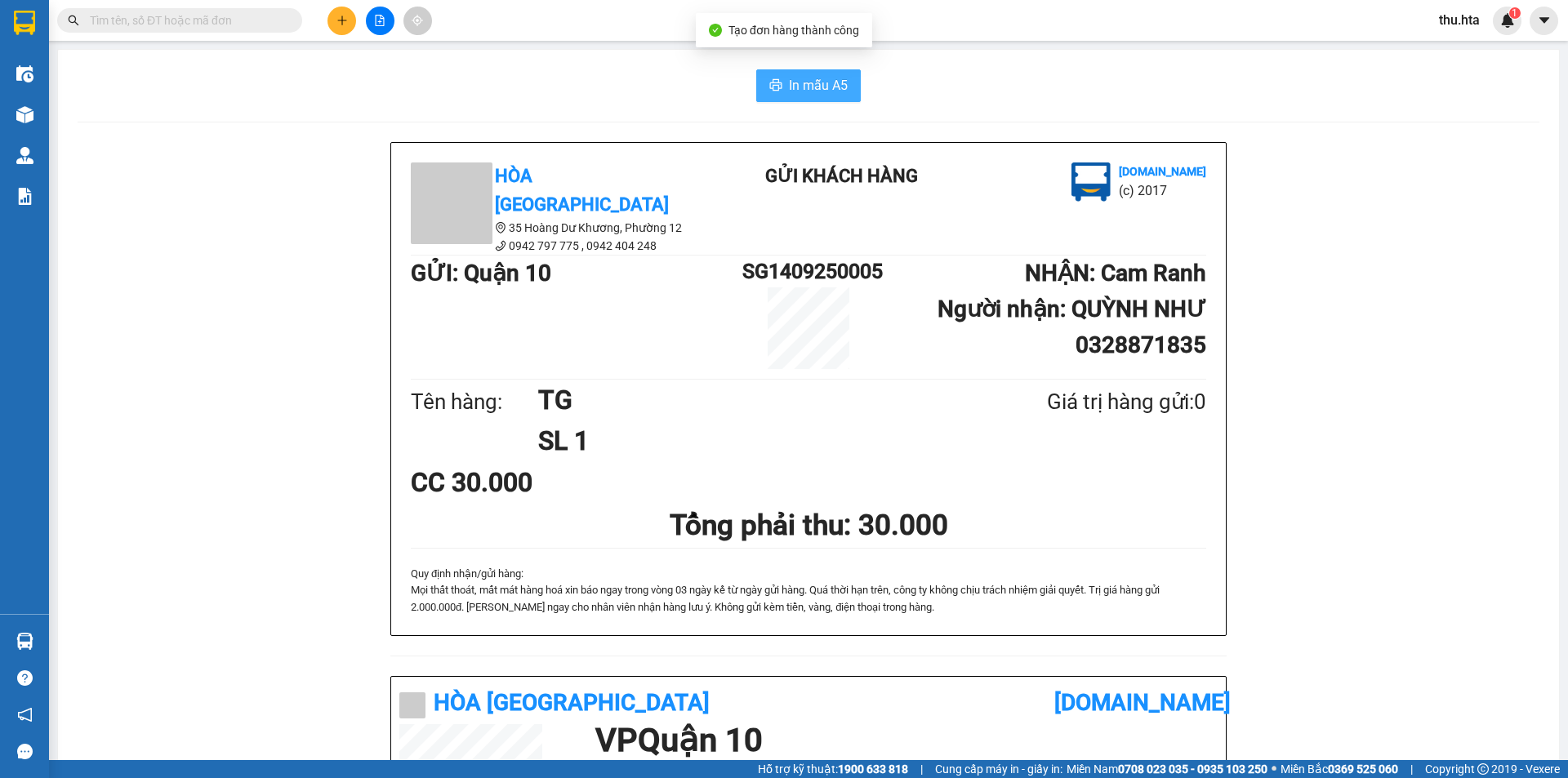
click at [789, 81] on span "In mẫu A5" at bounding box center [818, 85] width 59 height 21
